Goal: Complete application form

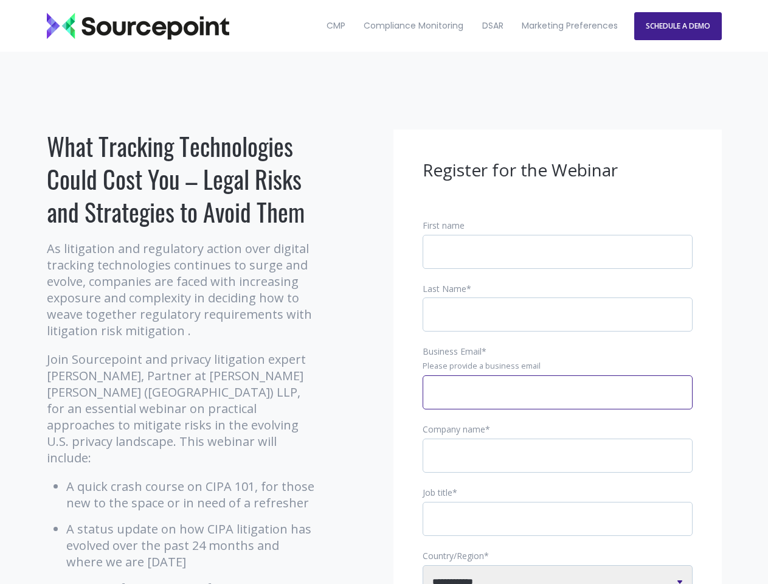
click at [558, 402] on input "Business Email *" at bounding box center [558, 392] width 270 height 34
